Goal: Use online tool/utility: Utilize a website feature to perform a specific function

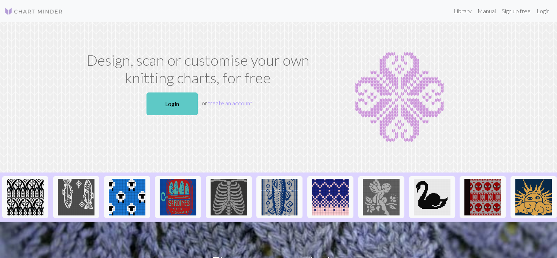
click at [163, 112] on link "Login" at bounding box center [172, 103] width 51 height 23
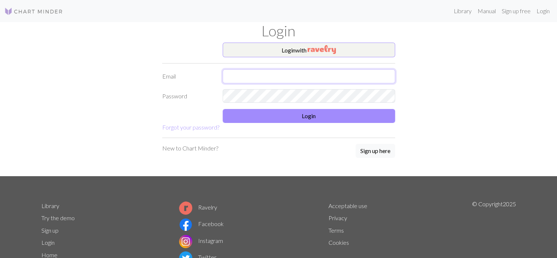
type input "[PERSON_NAME][EMAIL_ADDRESS][PERSON_NAME][DOMAIN_NAME]"
click at [314, 107] on form "Login with Email [PERSON_NAME][EMAIL_ADDRESS][PERSON_NAME][DOMAIN_NAME] Passwor…" at bounding box center [278, 86] width 233 height 89
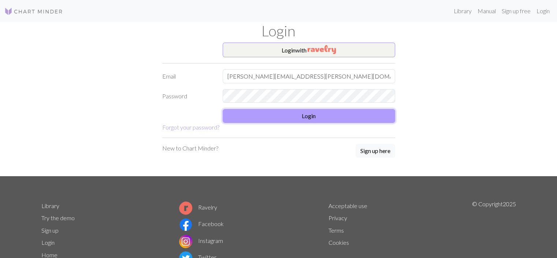
click at [315, 111] on button "Login" at bounding box center [309, 116] width 173 height 14
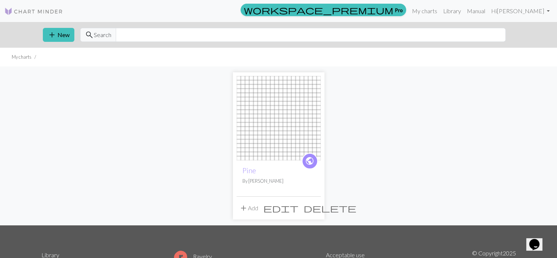
click at [315, 111] on img at bounding box center [279, 118] width 84 height 84
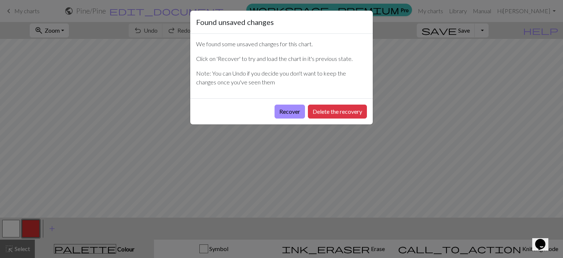
click at [315, 111] on button "Delete the recovery" at bounding box center [337, 111] width 59 height 14
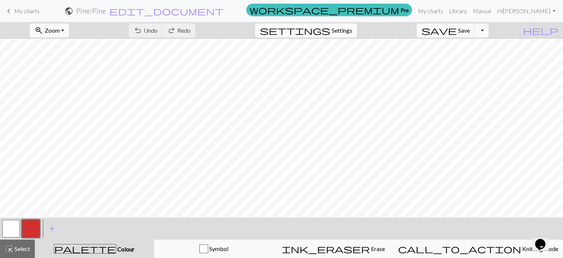
click at [352, 30] on span "Settings" at bounding box center [342, 30] width 21 height 9
select select "aran"
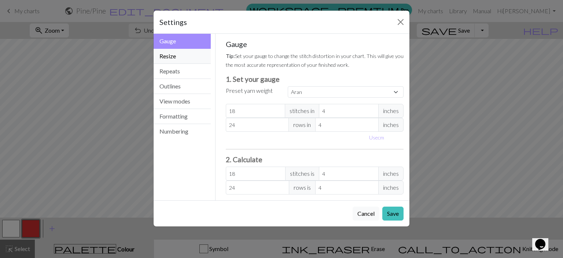
click at [192, 61] on button "Resize" at bounding box center [182, 56] width 57 height 15
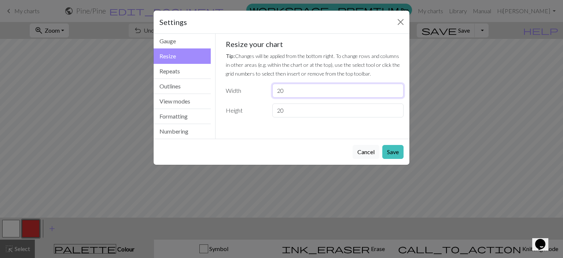
drag, startPoint x: 288, startPoint y: 91, endPoint x: 256, endPoint y: 91, distance: 31.5
click at [256, 91] on div "Width 20" at bounding box center [314, 91] width 187 height 14
type input "40"
click at [289, 112] on input "20" at bounding box center [337, 110] width 131 height 14
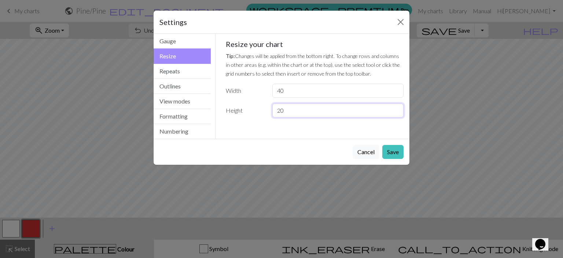
click at [289, 112] on input "20" at bounding box center [337, 110] width 131 height 14
type input "40"
click at [395, 150] on button "Save" at bounding box center [392, 152] width 21 height 14
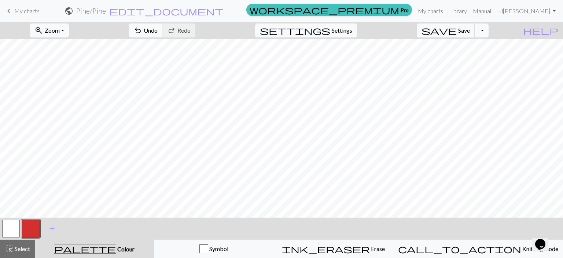
click at [18, 234] on button "button" at bounding box center [11, 228] width 18 height 18
click at [36, 226] on button "button" at bounding box center [31, 228] width 18 height 18
click at [5, 231] on button "button" at bounding box center [11, 228] width 18 height 18
click at [25, 229] on button "button" at bounding box center [31, 228] width 18 height 18
click at [348, 34] on span "Settings" at bounding box center [342, 30] width 21 height 9
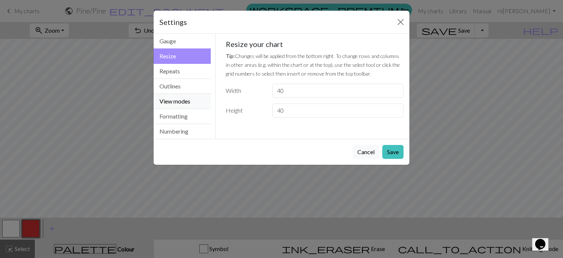
click at [178, 103] on button "View modes" at bounding box center [182, 101] width 57 height 15
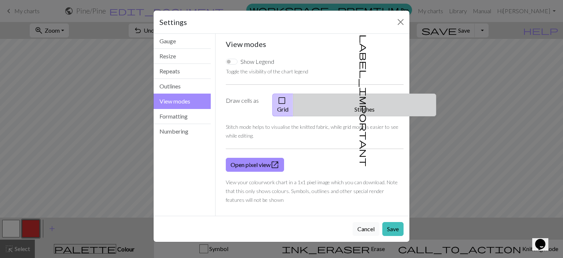
click at [379, 102] on button "label_important Stitches" at bounding box center [364, 104] width 143 height 23
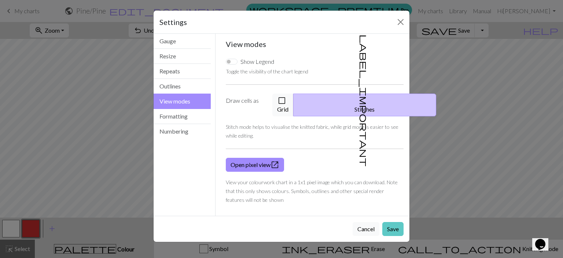
click at [395, 222] on button "Save" at bounding box center [392, 229] width 21 height 14
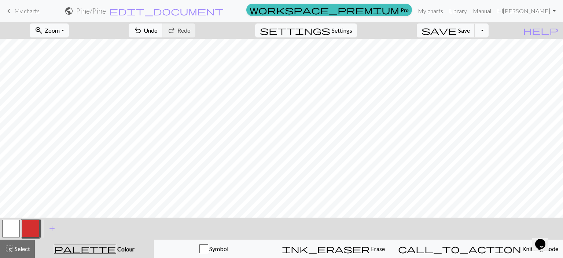
click at [18, 228] on button "button" at bounding box center [11, 228] width 18 height 18
click at [27, 230] on button "button" at bounding box center [31, 228] width 18 height 18
click at [14, 228] on button "button" at bounding box center [11, 228] width 18 height 18
click at [29, 232] on button "button" at bounding box center [31, 228] width 18 height 18
click at [8, 230] on button "button" at bounding box center [11, 228] width 18 height 18
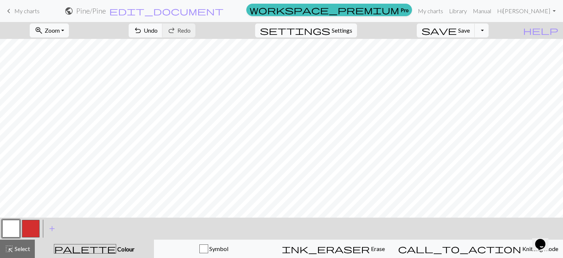
click at [28, 226] on button "button" at bounding box center [31, 228] width 18 height 18
click at [14, 226] on button "button" at bounding box center [11, 228] width 18 height 18
click at [37, 230] on button "button" at bounding box center [31, 228] width 18 height 18
click at [16, 232] on button "button" at bounding box center [11, 228] width 18 height 18
click at [23, 230] on button "button" at bounding box center [31, 228] width 18 height 18
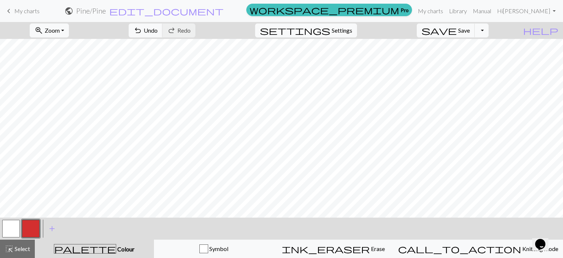
click at [11, 230] on button "button" at bounding box center [11, 228] width 18 height 18
click at [30, 229] on button "button" at bounding box center [31, 228] width 18 height 18
click at [10, 228] on button "button" at bounding box center [11, 228] width 18 height 18
click at [35, 230] on button "button" at bounding box center [31, 228] width 18 height 18
click at [11, 230] on button "button" at bounding box center [11, 228] width 18 height 18
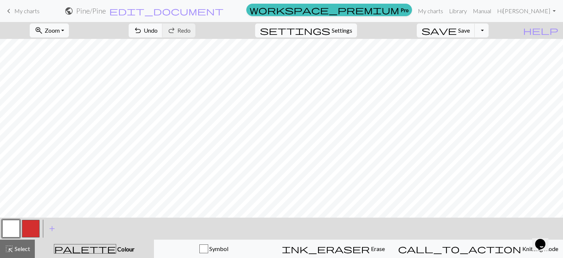
click at [31, 228] on button "button" at bounding box center [31, 228] width 18 height 18
click at [11, 227] on button "button" at bounding box center [11, 228] width 18 height 18
click at [26, 236] on button "button" at bounding box center [31, 228] width 18 height 18
click at [12, 228] on button "button" at bounding box center [11, 228] width 18 height 18
click at [33, 233] on button "button" at bounding box center [31, 228] width 18 height 18
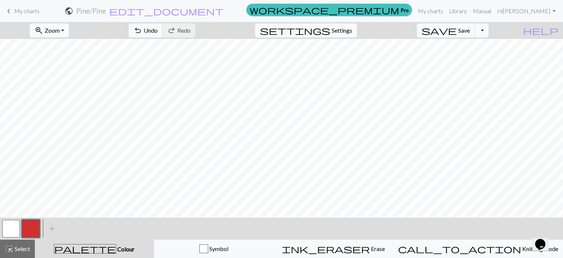
click at [12, 230] on button "button" at bounding box center [11, 228] width 18 height 18
click at [35, 229] on button "button" at bounding box center [31, 228] width 18 height 18
click at [8, 232] on button "button" at bounding box center [11, 228] width 18 height 18
click at [26, 226] on button "button" at bounding box center [31, 228] width 18 height 18
click at [11, 225] on button "button" at bounding box center [11, 228] width 18 height 18
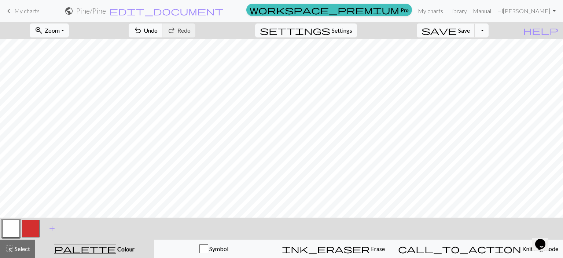
click at [28, 228] on button "button" at bounding box center [31, 228] width 18 height 18
click at [15, 228] on button "button" at bounding box center [11, 228] width 18 height 18
click at [32, 231] on button "button" at bounding box center [31, 228] width 18 height 18
click at [10, 226] on button "button" at bounding box center [11, 228] width 18 height 18
click at [38, 232] on button "button" at bounding box center [31, 228] width 18 height 18
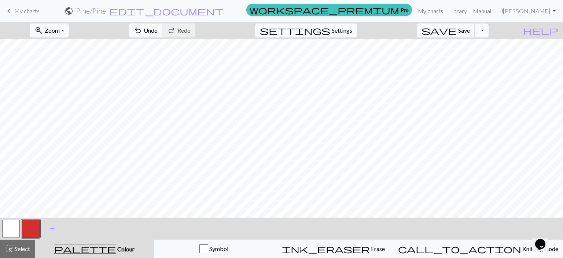
click at [336, 36] on button "settings Settings" at bounding box center [306, 30] width 102 height 14
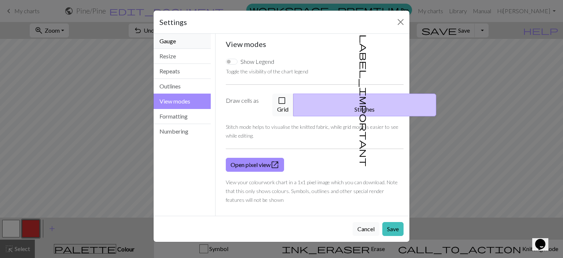
click at [175, 36] on button "Gauge" at bounding box center [182, 41] width 57 height 15
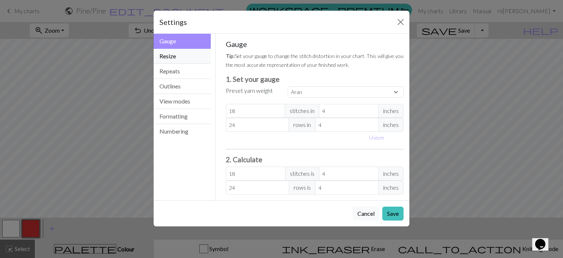
click at [175, 50] on button "Resize" at bounding box center [182, 56] width 57 height 15
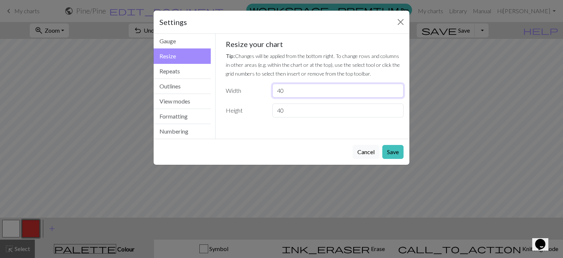
click at [290, 91] on input "40" at bounding box center [337, 91] width 131 height 14
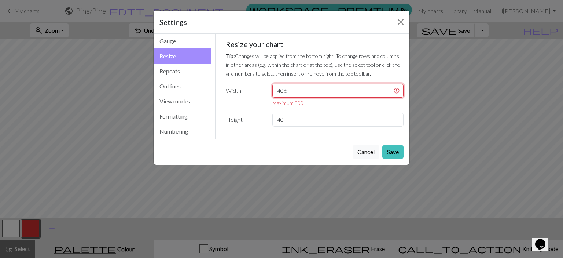
type input "40"
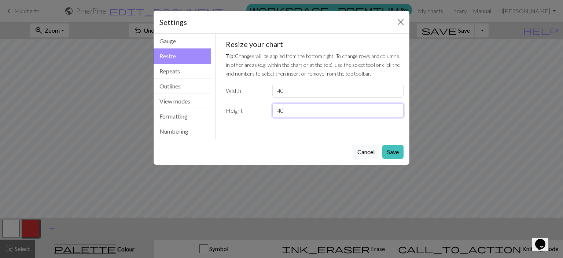
drag, startPoint x: 299, startPoint y: 111, endPoint x: 273, endPoint y: 112, distance: 26.4
click at [273, 112] on input "40" at bounding box center [337, 110] width 131 height 14
type input "80"
click at [395, 150] on button "Save" at bounding box center [392, 152] width 21 height 14
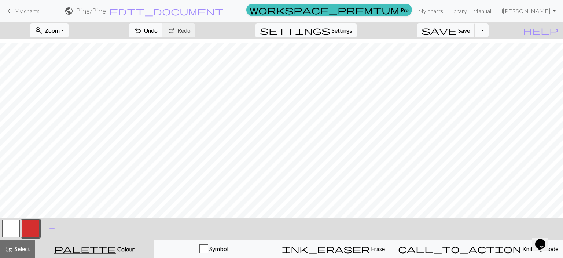
scroll to position [171, 0]
click at [60, 32] on span "Zoom" at bounding box center [52, 30] width 15 height 7
click at [63, 86] on button "50%" at bounding box center [59, 88] width 58 height 12
click at [8, 229] on button "button" at bounding box center [11, 228] width 18 height 18
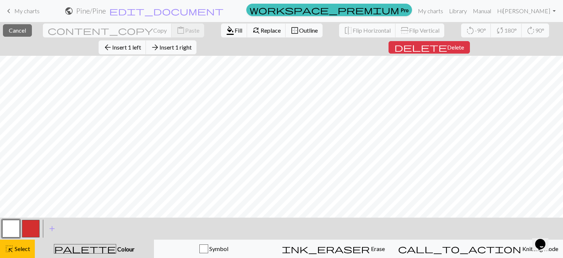
click at [16, 226] on button "button" at bounding box center [11, 228] width 18 height 18
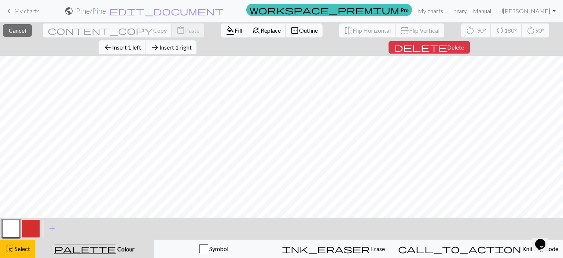
click at [93, 250] on span "palette" at bounding box center [85, 248] width 62 height 10
click at [7, 250] on span "highlight_alt" at bounding box center [9, 248] width 9 height 10
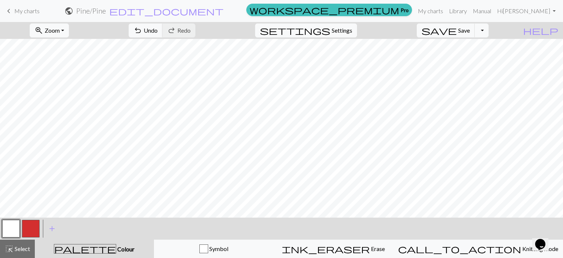
click at [116, 248] on span "Colour" at bounding box center [125, 248] width 18 height 7
click at [37, 226] on button "button" at bounding box center [31, 228] width 18 height 18
click at [17, 227] on button "button" at bounding box center [11, 228] width 18 height 18
click at [27, 228] on button "button" at bounding box center [31, 228] width 18 height 18
click at [27, 230] on button "button" at bounding box center [31, 228] width 18 height 18
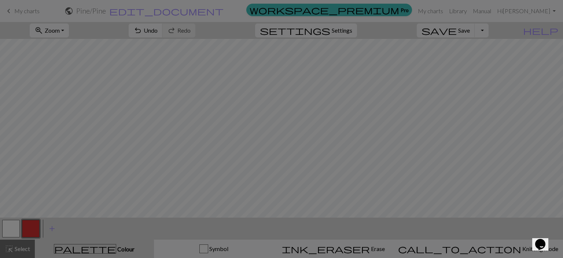
click at [11, 229] on div "Edit colour Name CC1 Use advanced picker workspace_premium Become a Pro user to…" at bounding box center [281, 129] width 563 height 258
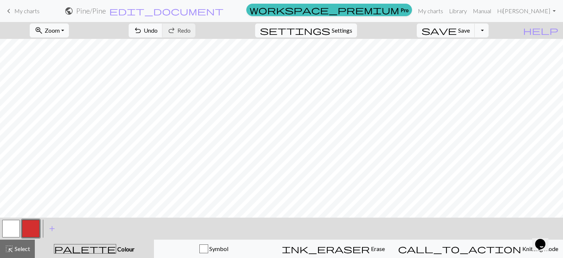
click at [8, 228] on button "button" at bounding box center [11, 228] width 18 height 18
click at [31, 229] on button "button" at bounding box center [31, 228] width 18 height 18
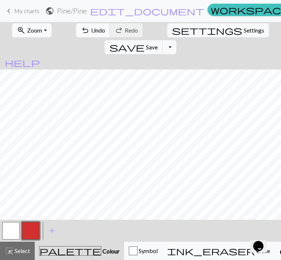
click at [13, 236] on button "button" at bounding box center [11, 231] width 18 height 18
click at [32, 230] on button "button" at bounding box center [31, 231] width 18 height 18
click at [15, 232] on button "button" at bounding box center [11, 231] width 18 height 18
click at [32, 231] on button "button" at bounding box center [31, 231] width 18 height 18
click at [12, 229] on button "button" at bounding box center [11, 231] width 18 height 18
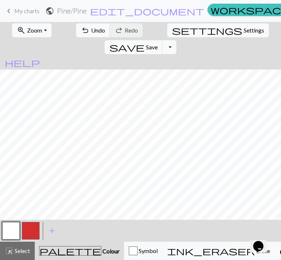
click at [27, 232] on button "button" at bounding box center [31, 231] width 18 height 18
click at [8, 231] on button "button" at bounding box center [11, 231] width 18 height 18
click at [30, 235] on button "button" at bounding box center [31, 231] width 18 height 18
click at [5, 235] on button "button" at bounding box center [11, 231] width 18 height 18
click at [27, 229] on button "button" at bounding box center [31, 231] width 18 height 18
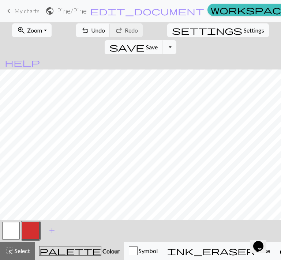
click at [9, 234] on button "button" at bounding box center [11, 231] width 18 height 18
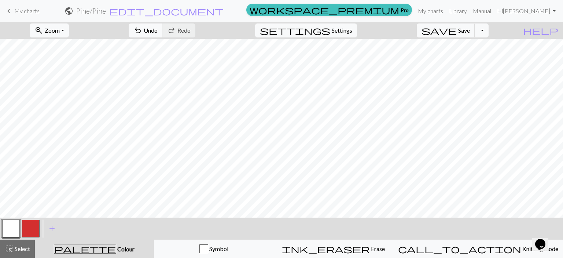
click at [30, 230] on button "button" at bounding box center [31, 228] width 18 height 18
click at [15, 230] on button "button" at bounding box center [11, 228] width 18 height 18
click at [29, 229] on button "button" at bounding box center [31, 228] width 18 height 18
click at [19, 231] on button "button" at bounding box center [11, 228] width 18 height 18
click at [31, 233] on button "button" at bounding box center [31, 228] width 18 height 18
